Goal: Information Seeking & Learning: Understand process/instructions

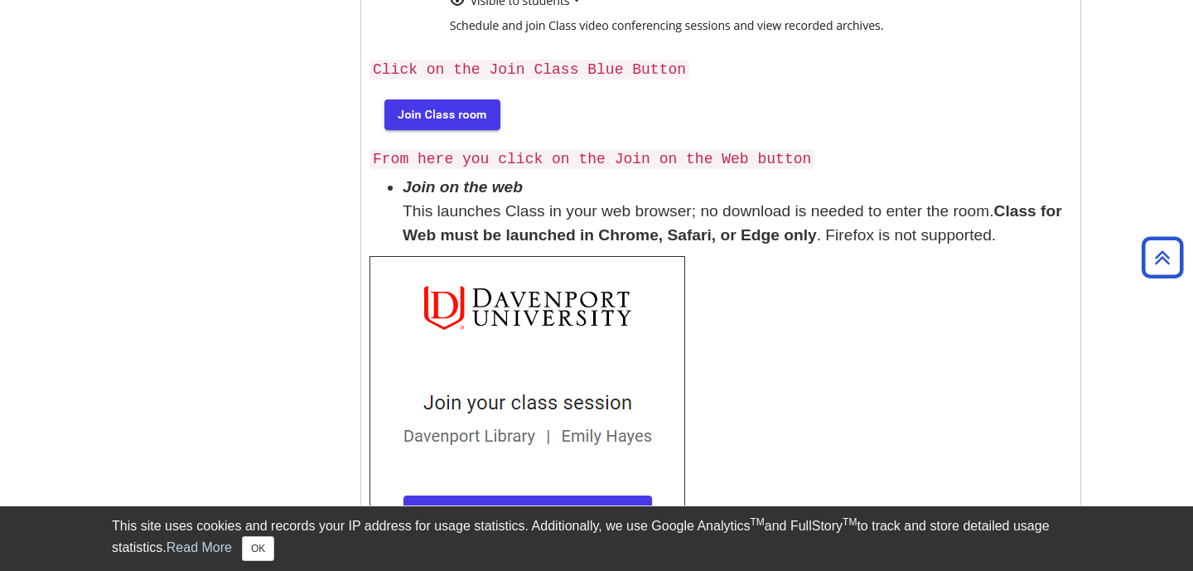
scroll to position [676, 0]
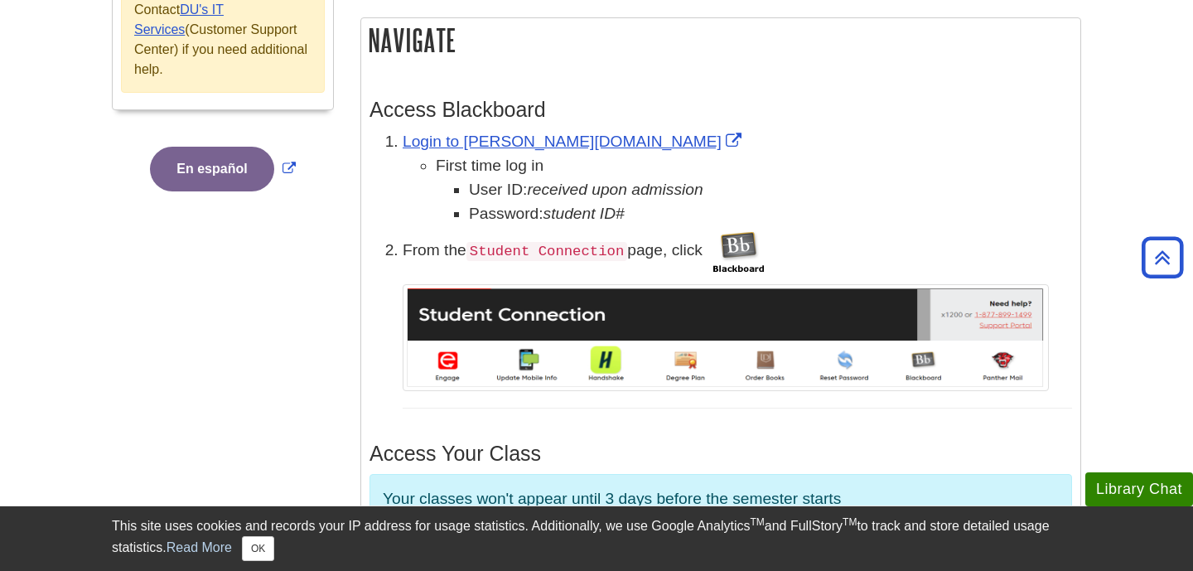
scroll to position [507, 0]
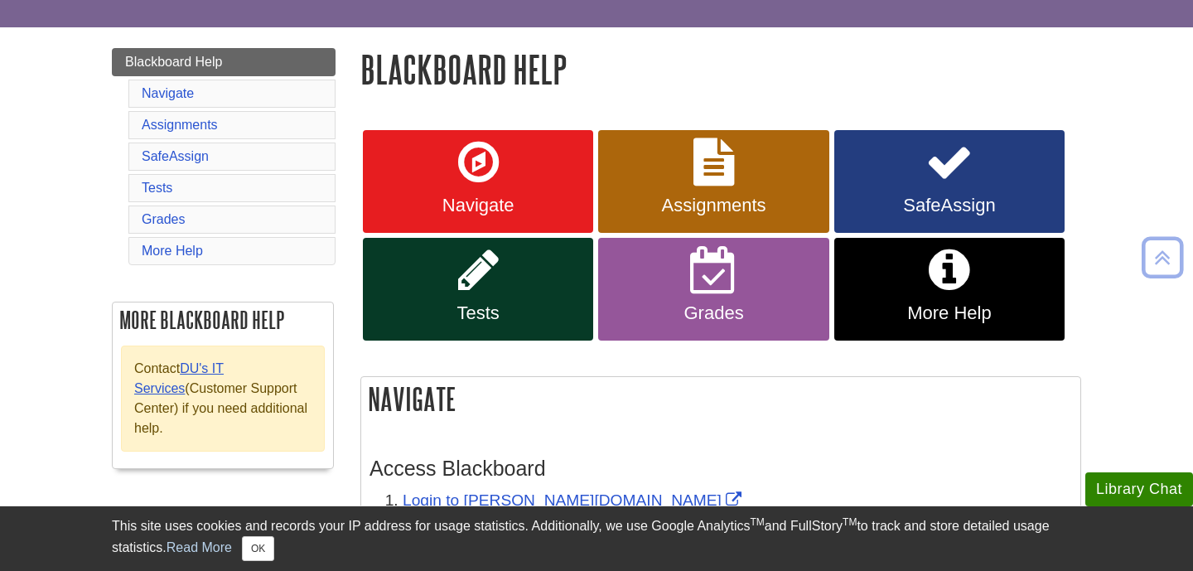
scroll to position [130, 0]
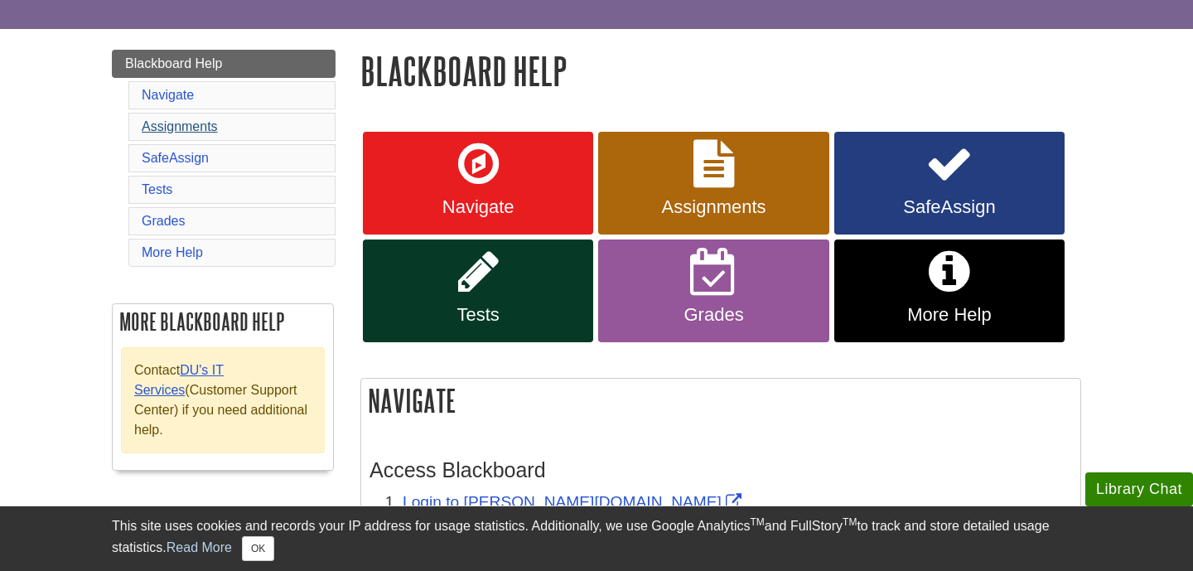
click at [182, 130] on link "Assignments" at bounding box center [180, 126] width 76 height 14
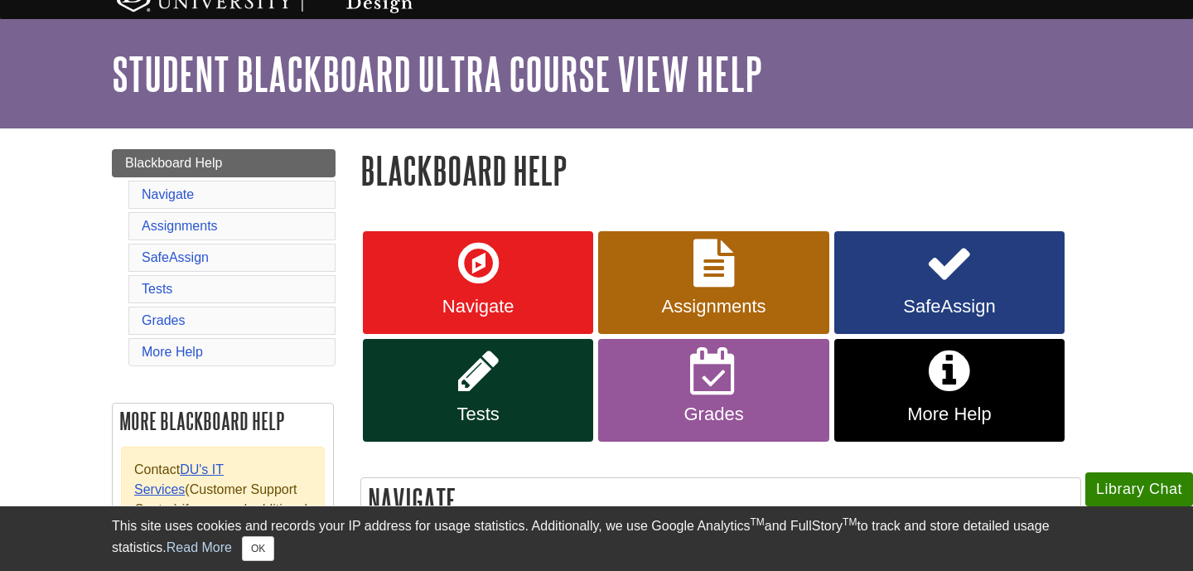
scroll to position [32, 0]
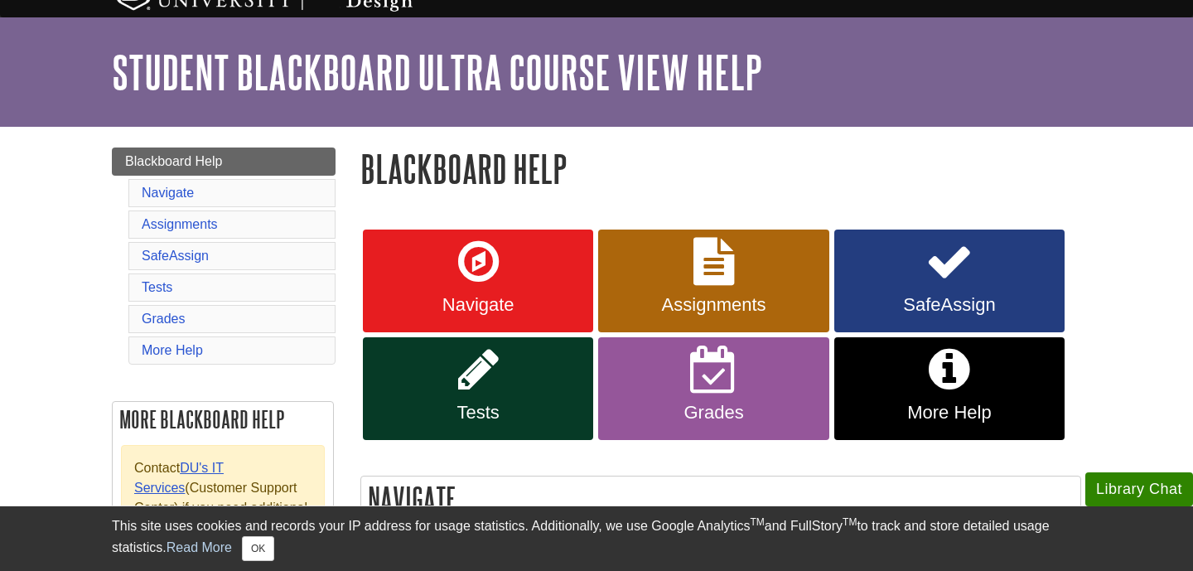
click at [472, 304] on span "Navigate" at bounding box center [477, 305] width 205 height 22
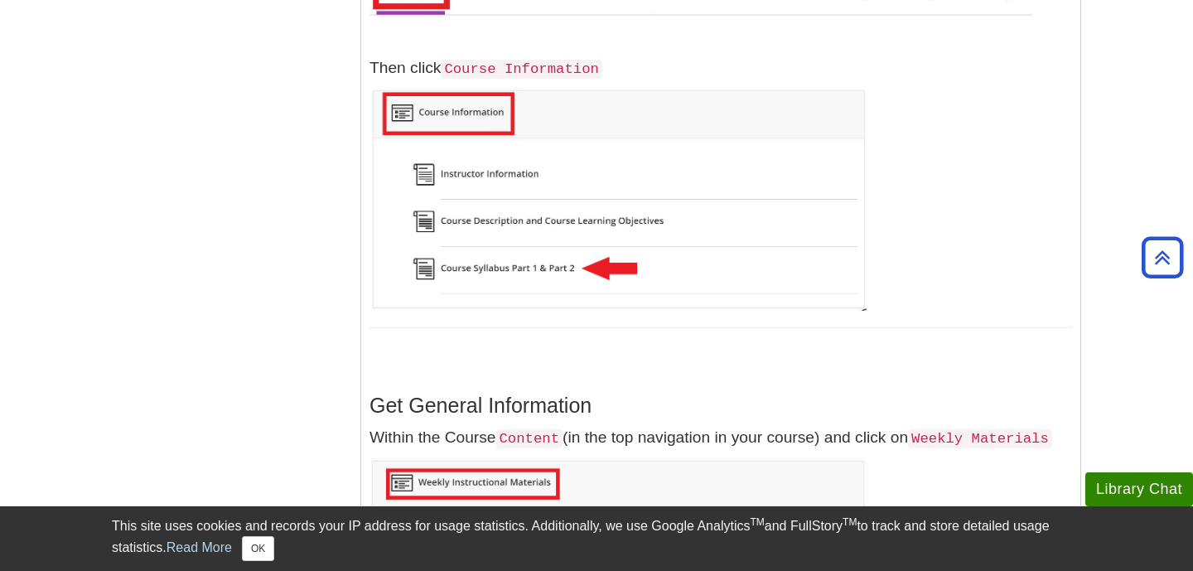
scroll to position [1636, 0]
